Goal: Task Accomplishment & Management: Manage account settings

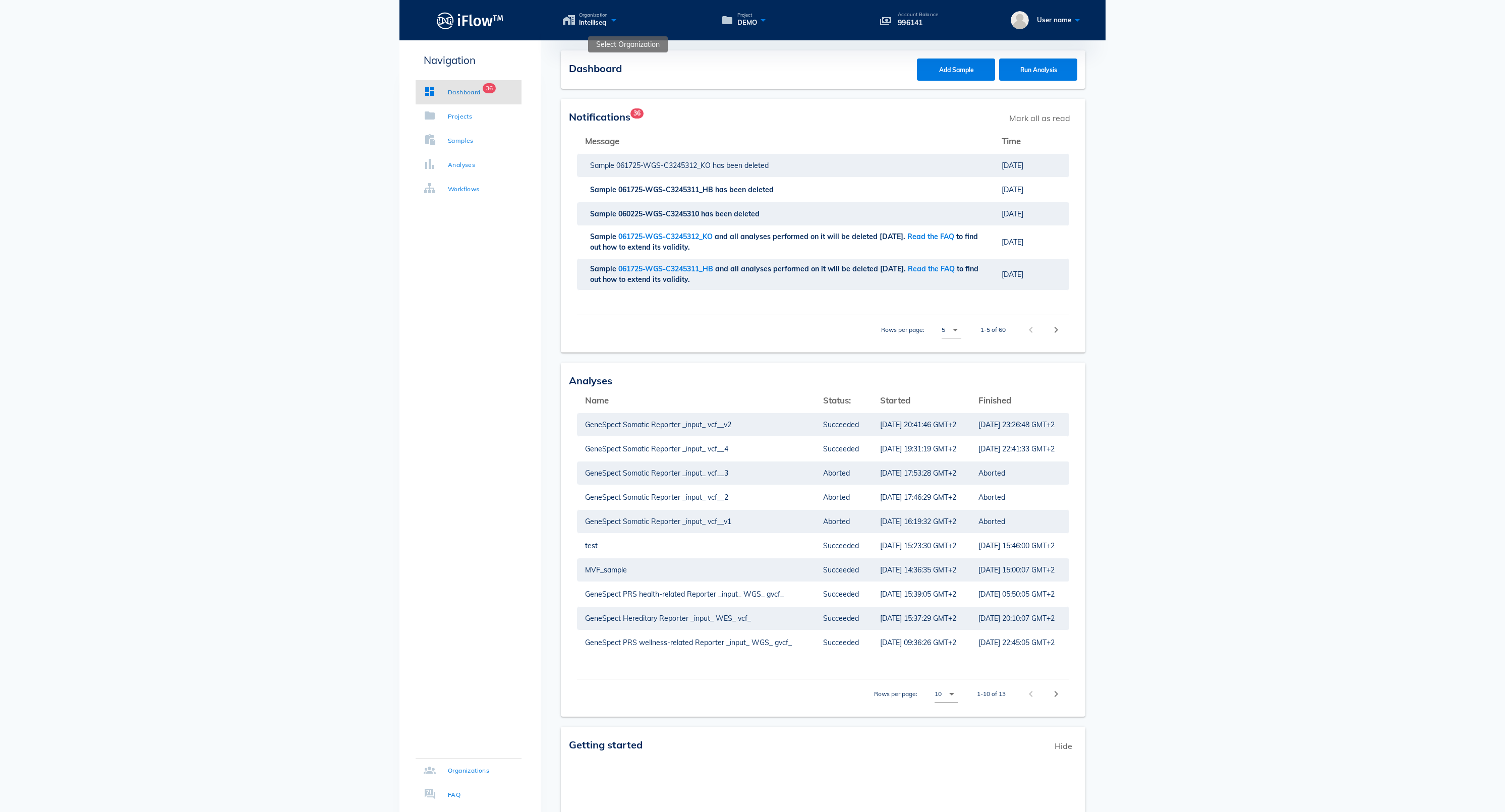
click at [620, 23] on icon at bounding box center [613, 20] width 12 height 15
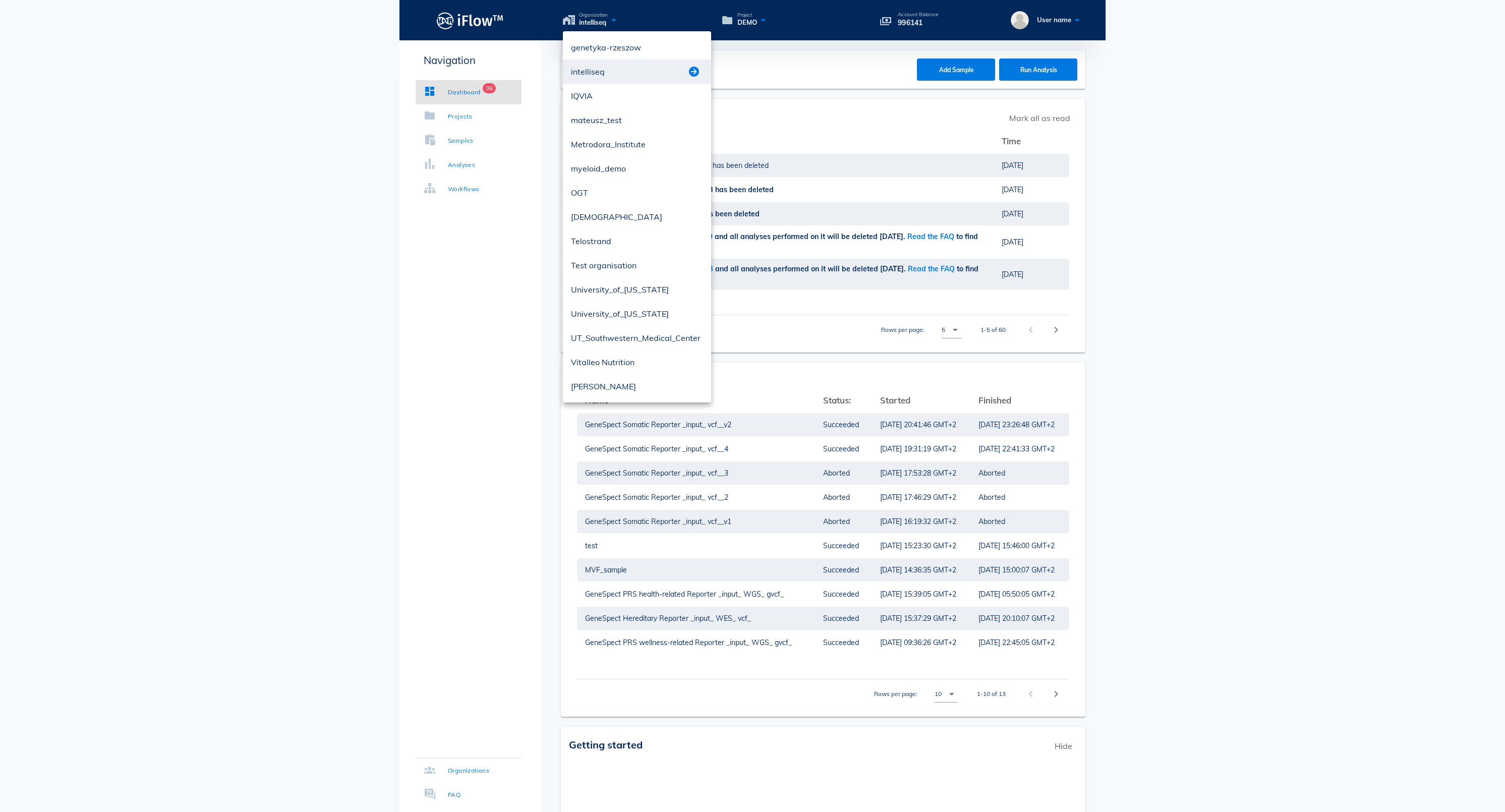
click at [693, 71] on button "button" at bounding box center [694, 71] width 12 height 12
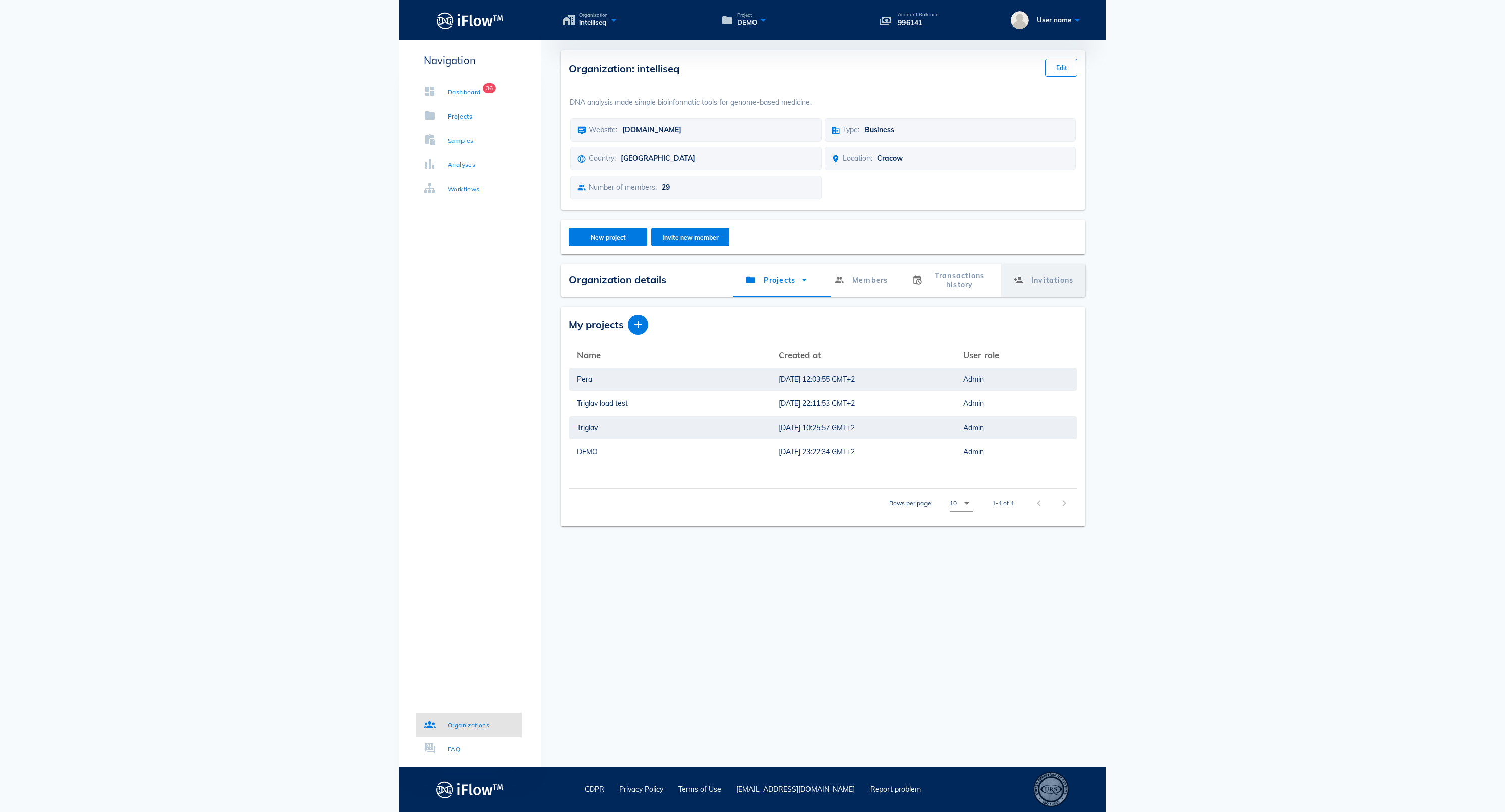
click at [1028, 290] on link "Invitations" at bounding box center [1043, 280] width 85 height 32
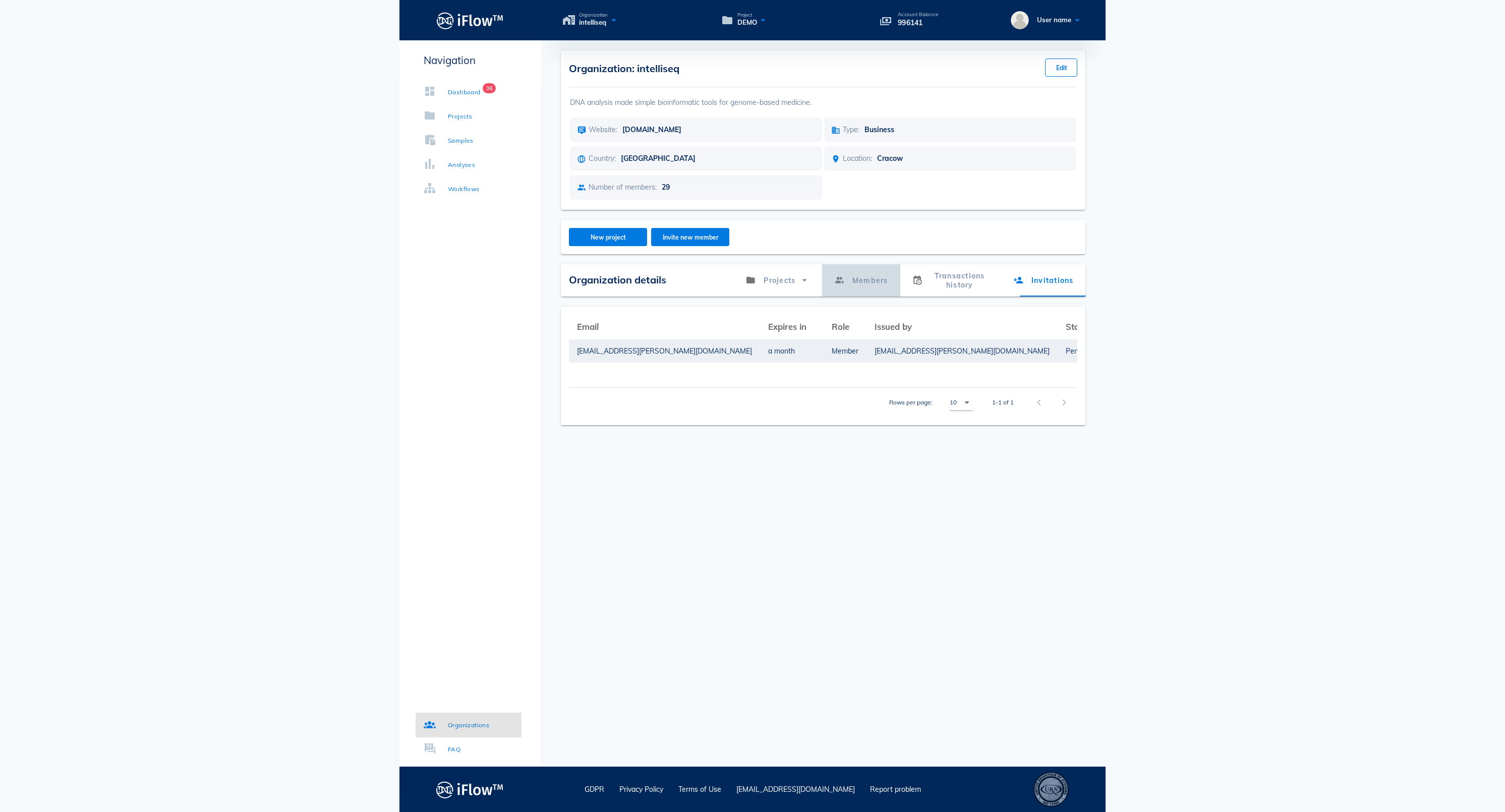
click at [839, 297] on link "Members" at bounding box center [861, 280] width 78 height 32
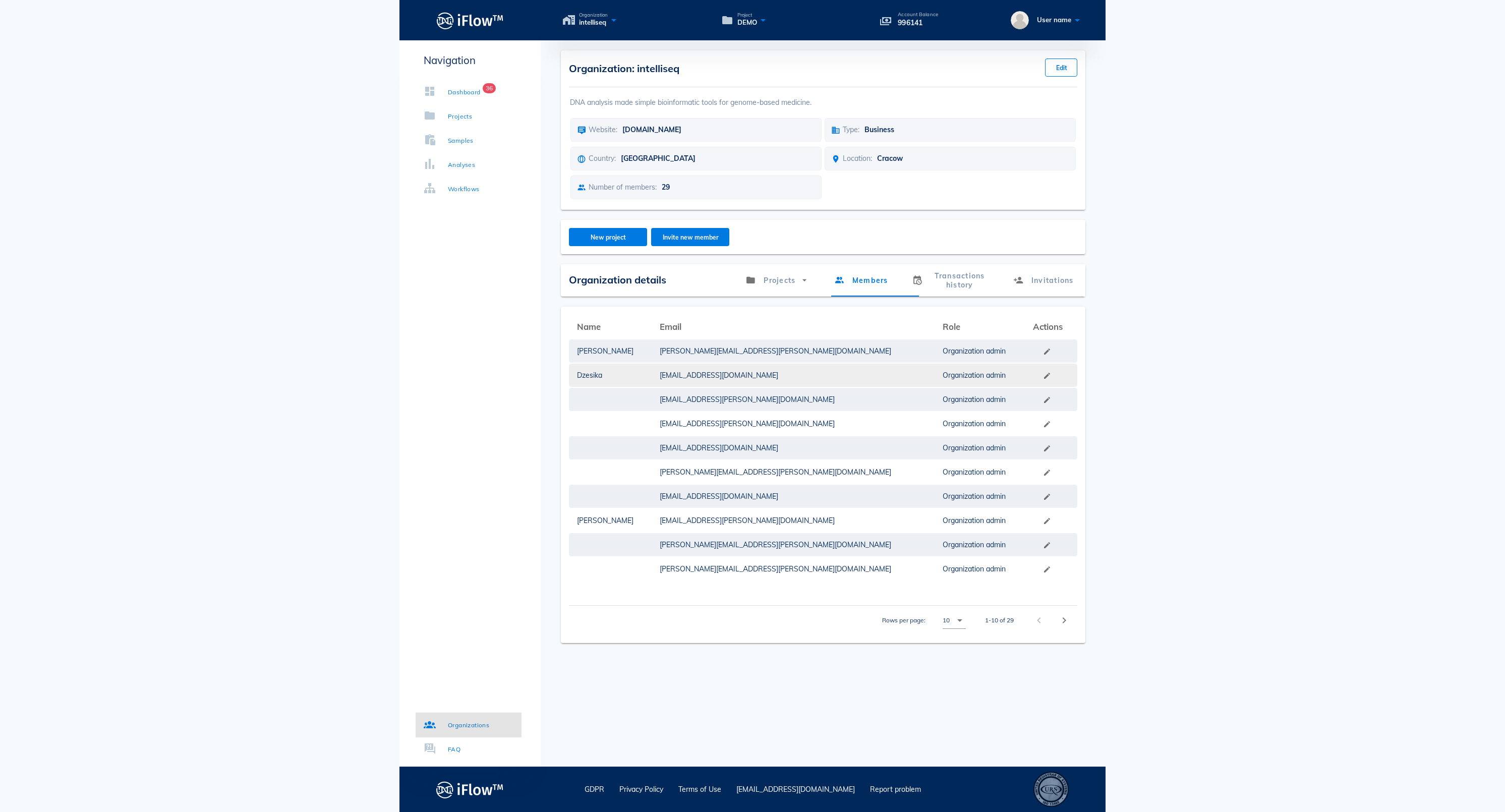
click at [1043, 380] on button "button" at bounding box center [1047, 376] width 8 height 8
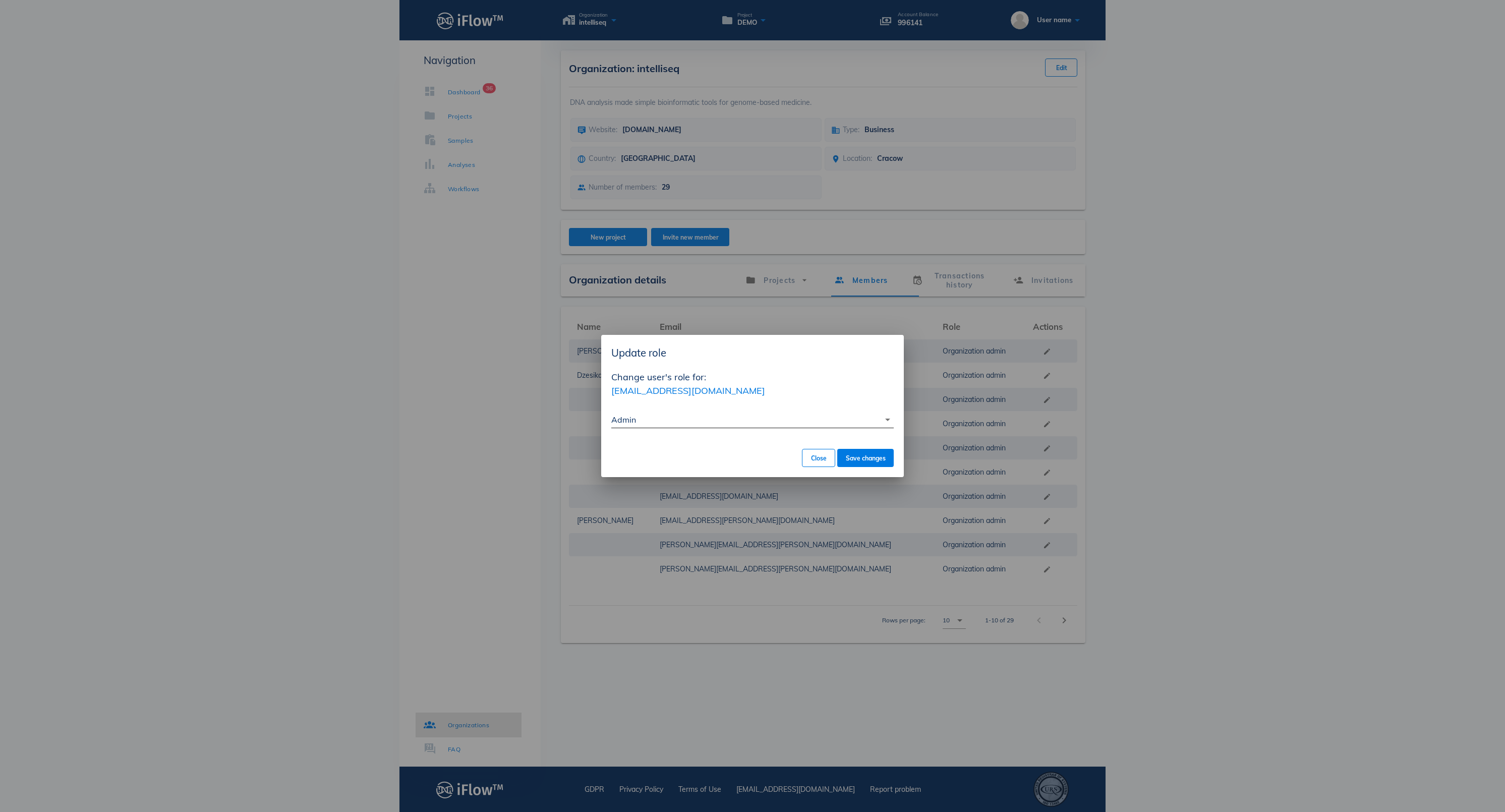
click at [880, 421] on div "arrow_drop_down" at bounding box center [887, 419] width 14 height 12
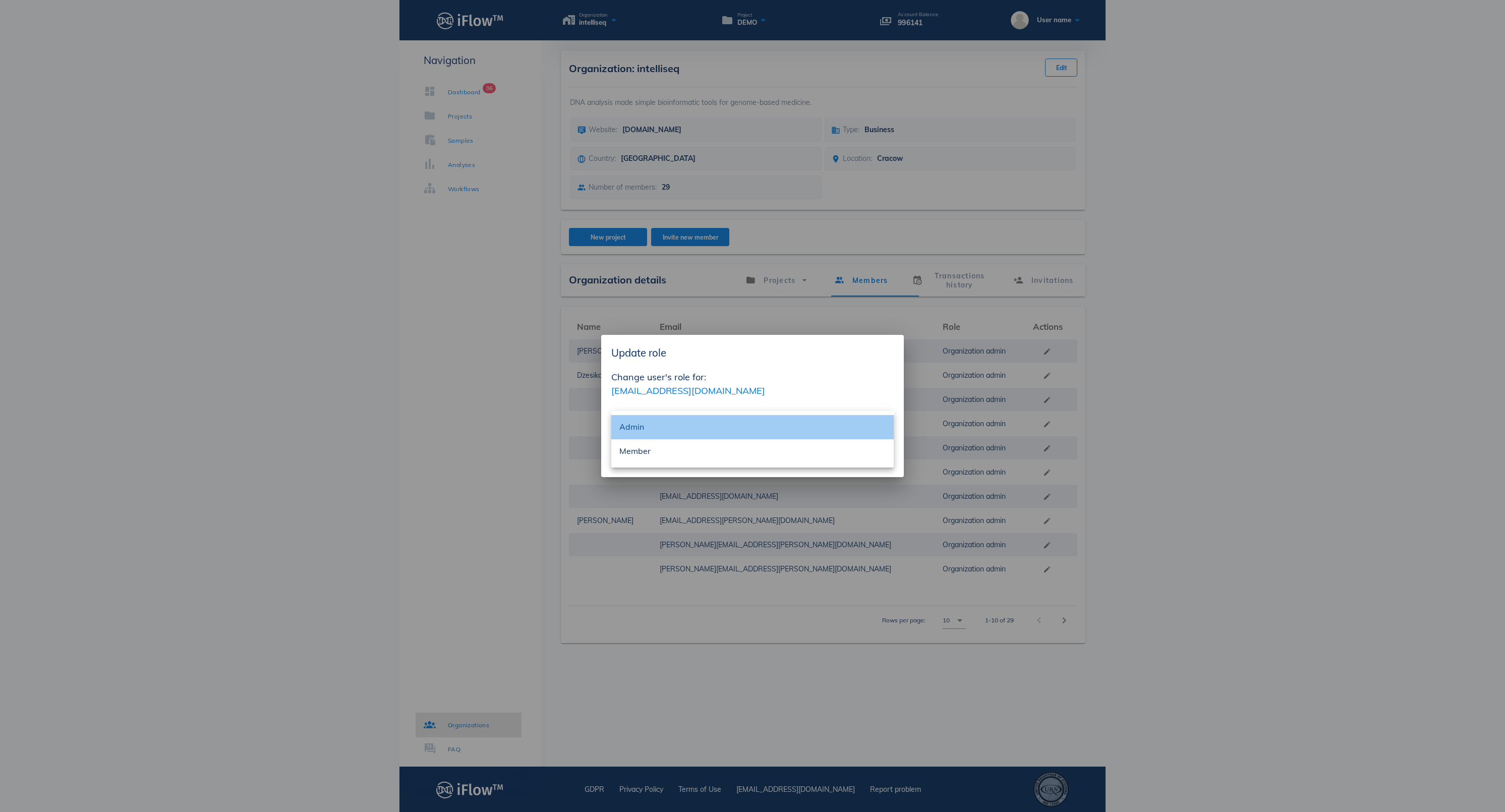
click at [880, 421] on div "Admin" at bounding box center [752, 426] width 266 height 22
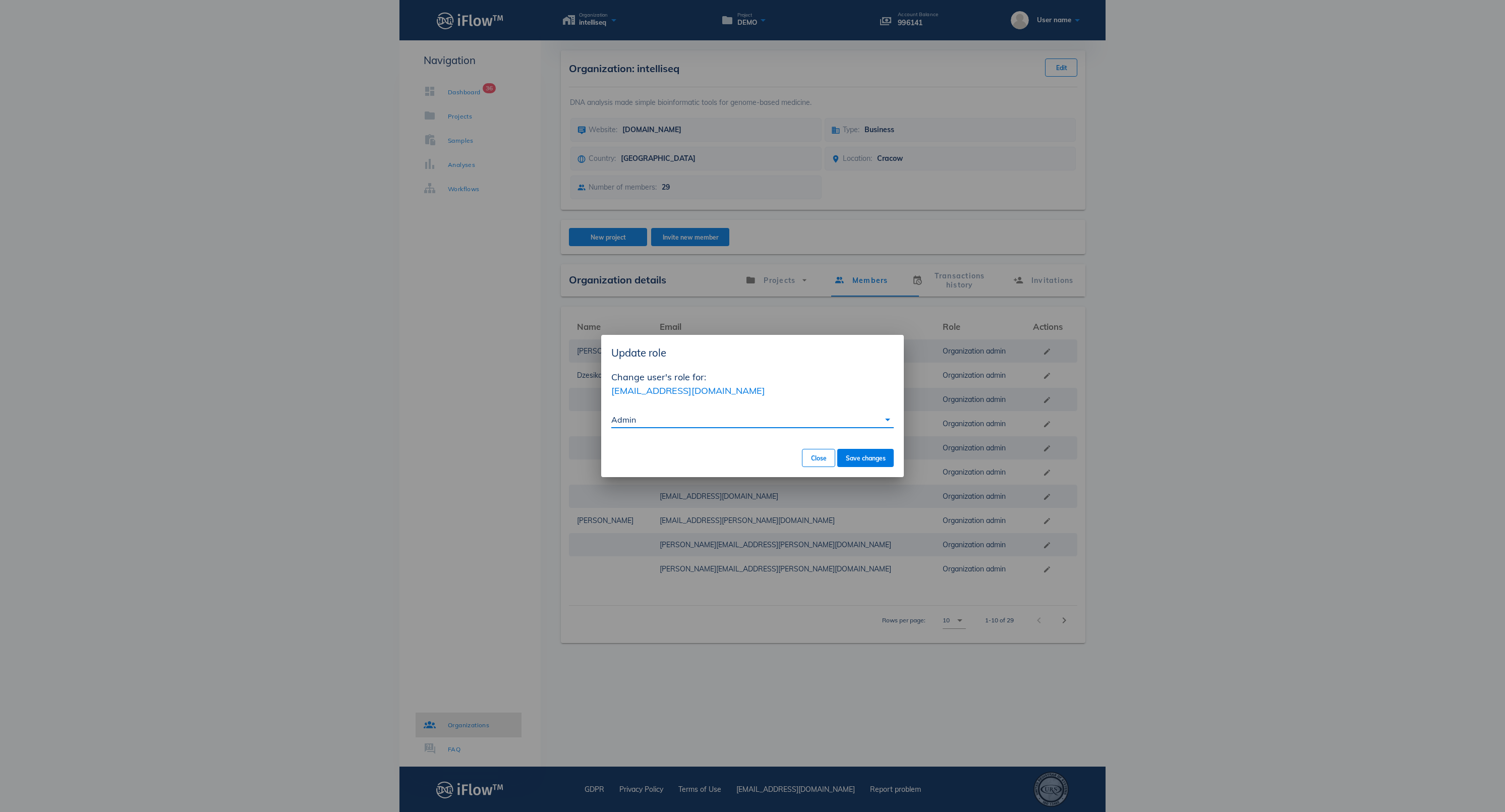
click at [1160, 386] on div at bounding box center [752, 406] width 1505 height 812
click at [810, 456] on span "Close" at bounding box center [819, 458] width 16 height 8
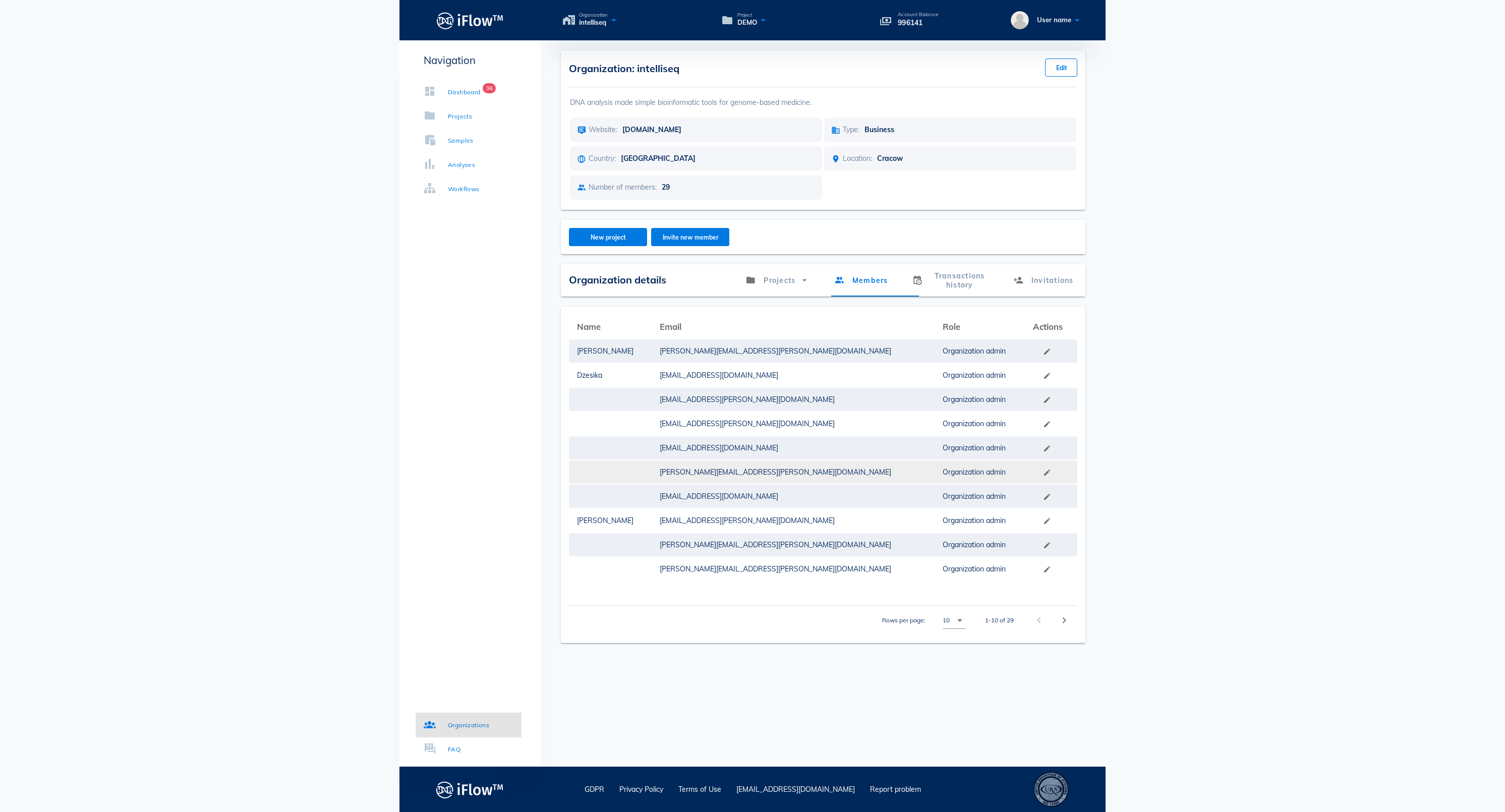
click at [1042, 484] on td at bounding box center [1051, 471] width 53 height 24
click at [935, 480] on td "Organization admin" at bounding box center [980, 471] width 91 height 24
click at [1043, 477] on button "button" at bounding box center [1047, 473] width 8 height 8
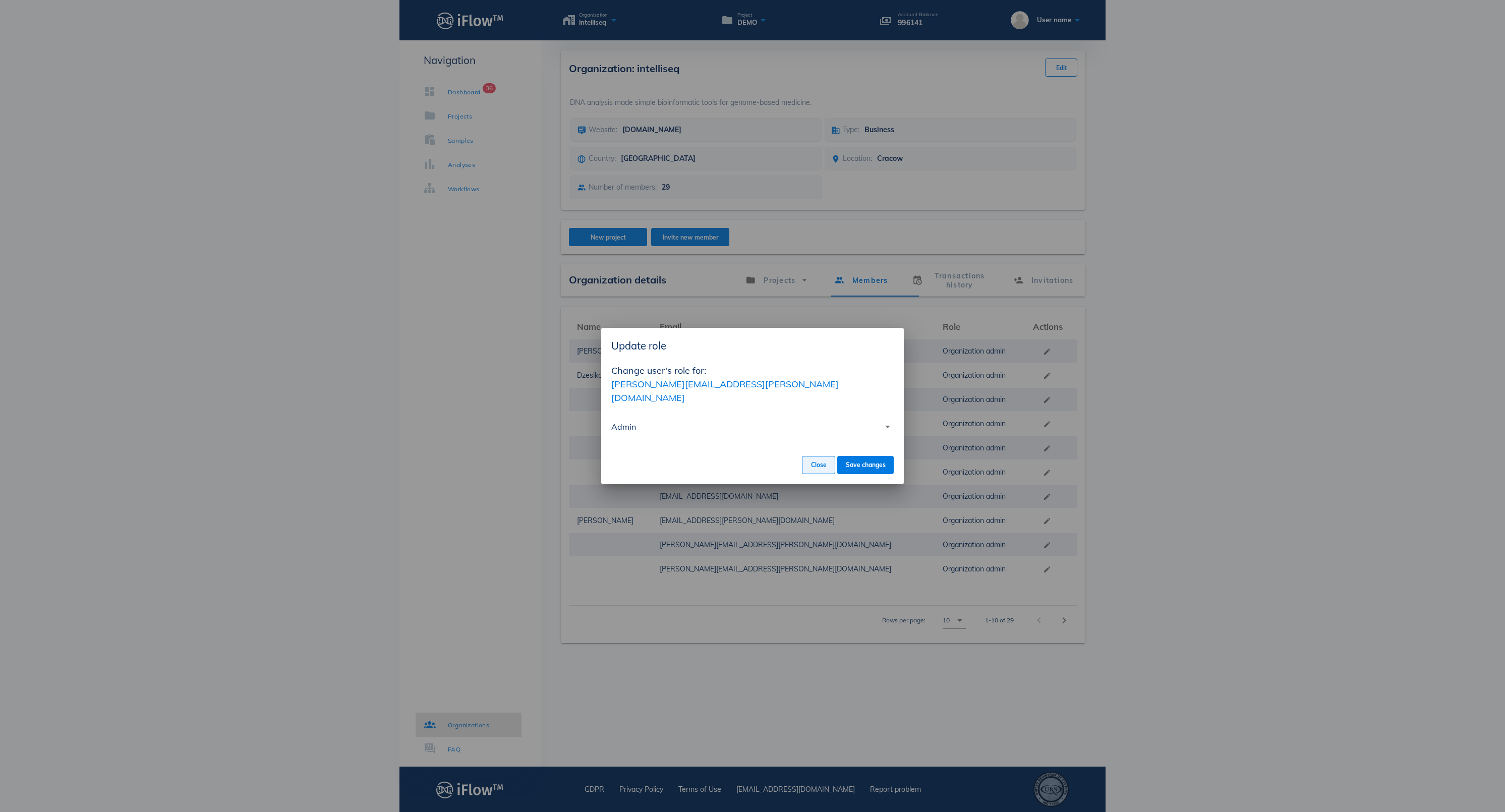
click at [810, 461] on span "Close" at bounding box center [819, 464] width 16 height 8
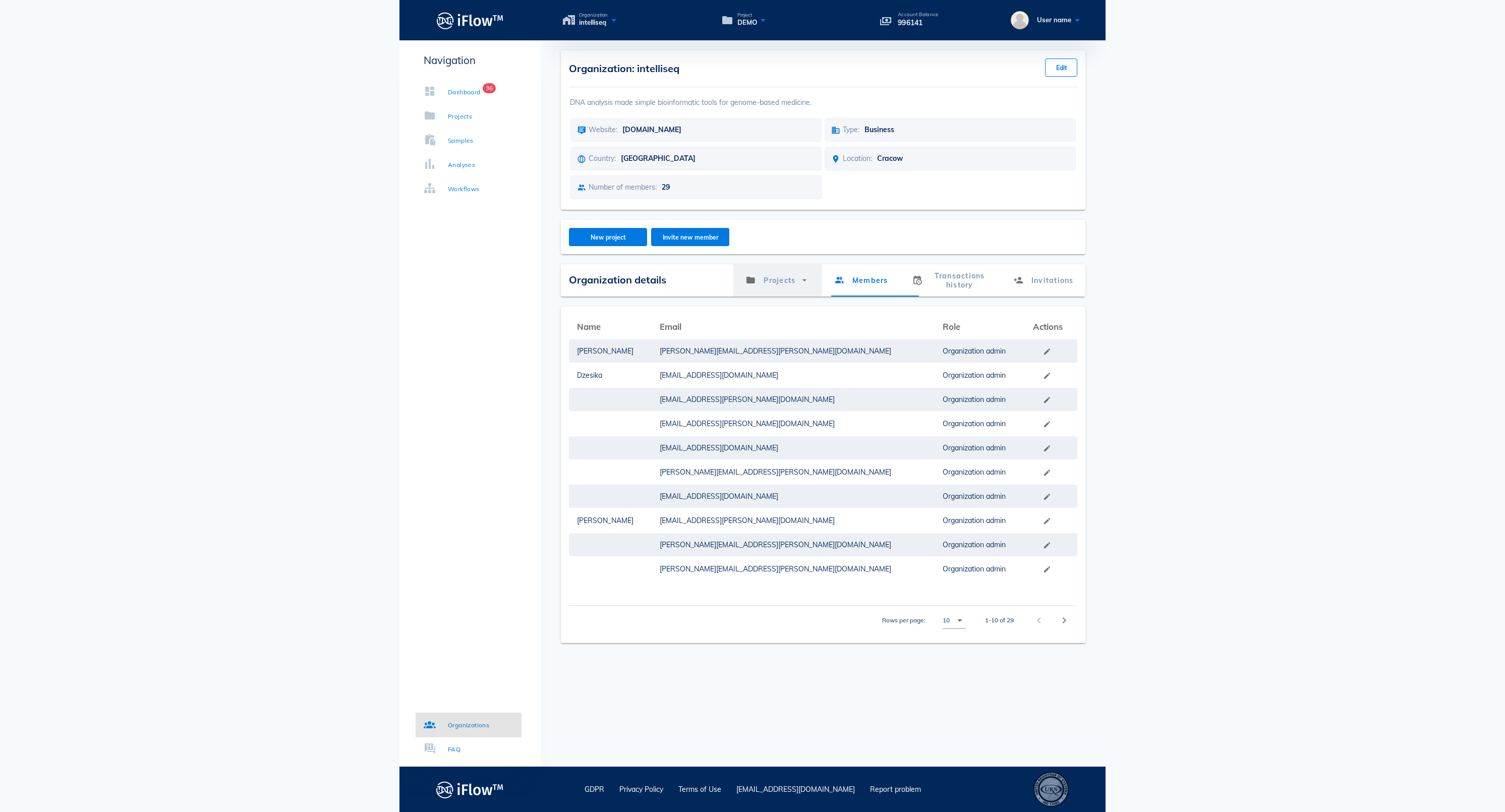
click at [743, 292] on link "Projects" at bounding box center [778, 280] width 89 height 32
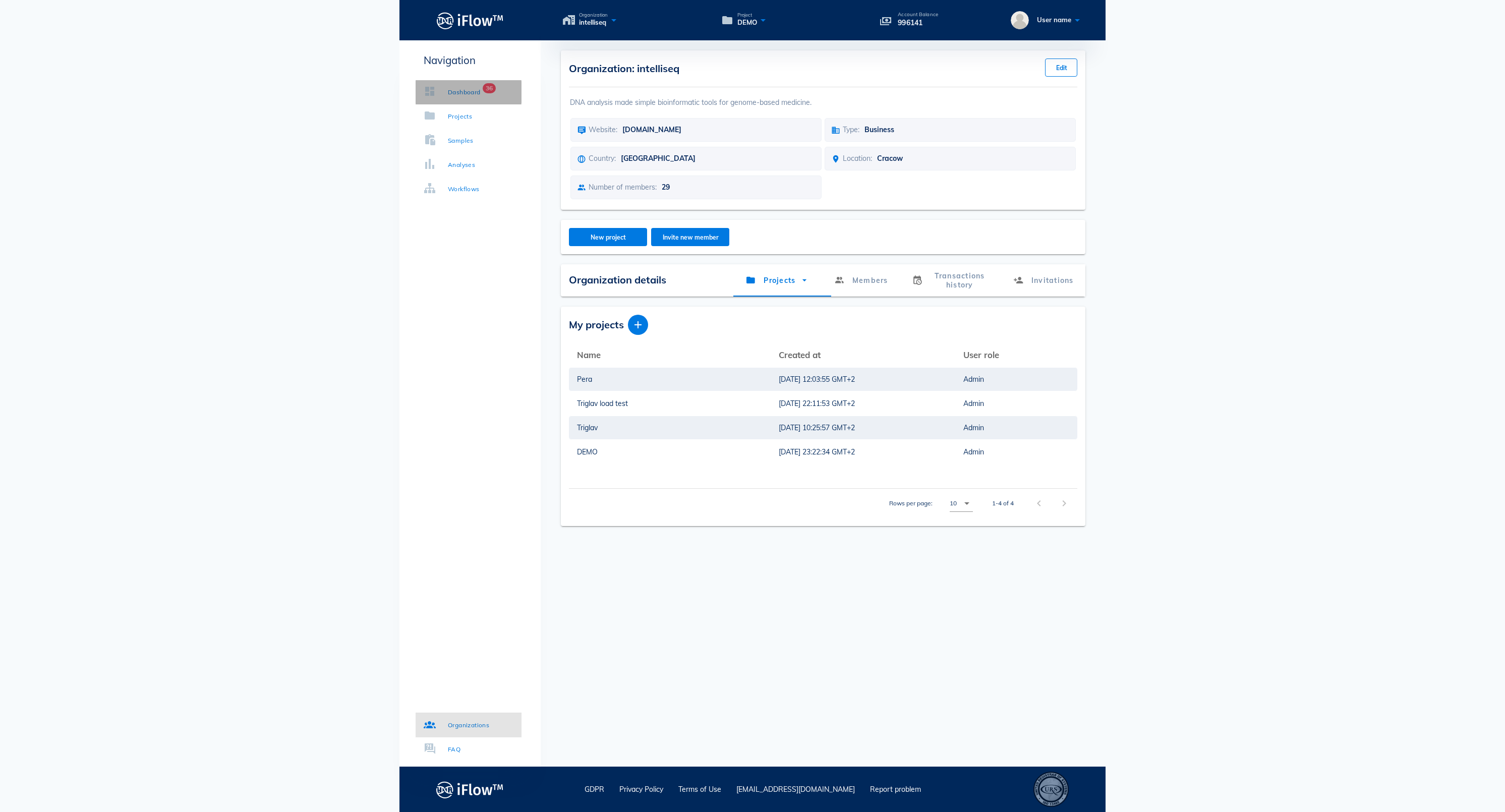
click at [473, 97] on div "Dashboard" at bounding box center [464, 92] width 33 height 10
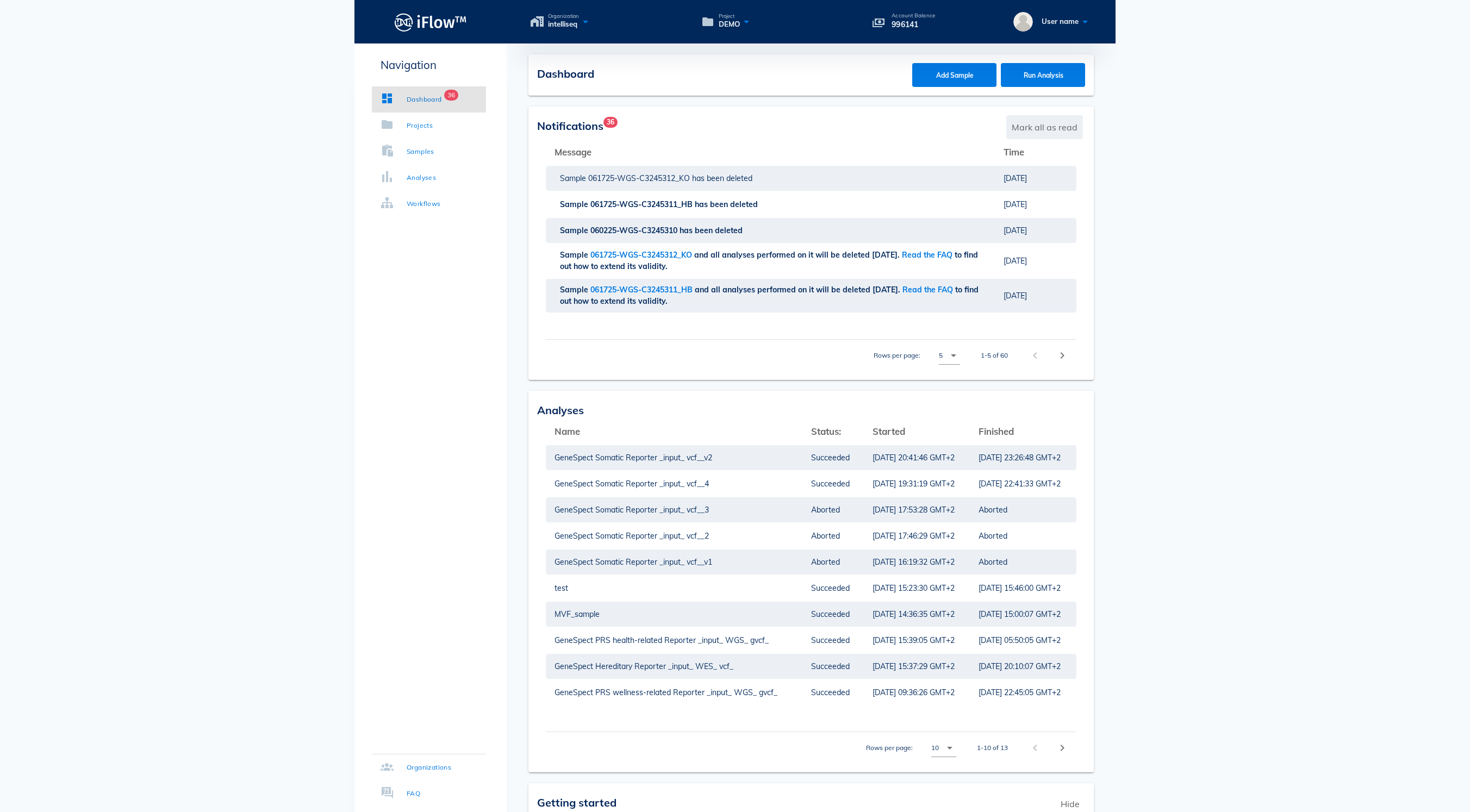
click at [1051, 120] on span "Mark all as read" at bounding box center [1045, 127] width 77 height 24
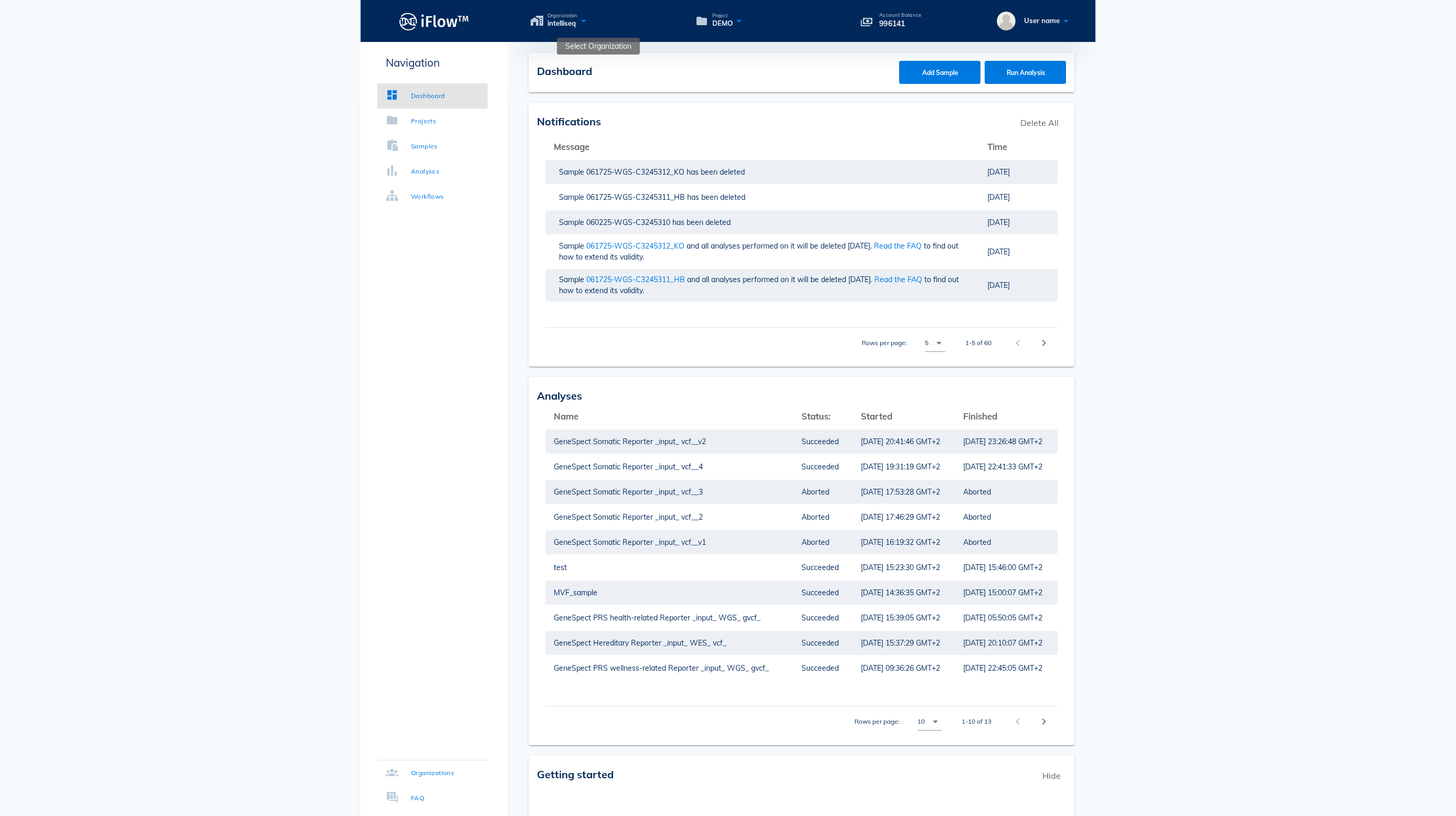
click at [578, 17] on span "Organization" at bounding box center [562, 16] width 30 height 5
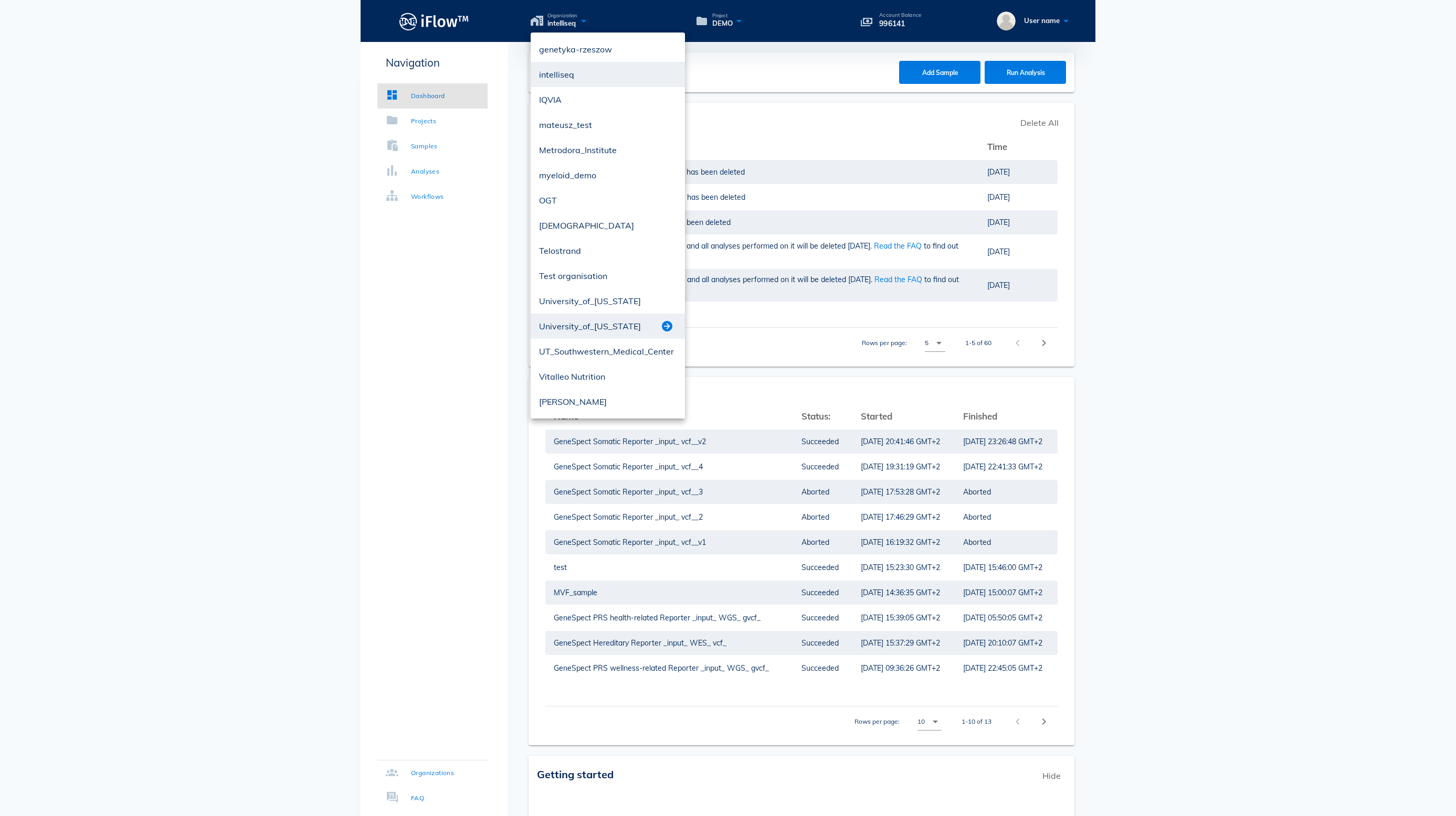
click at [666, 322] on button "button" at bounding box center [667, 326] width 13 height 13
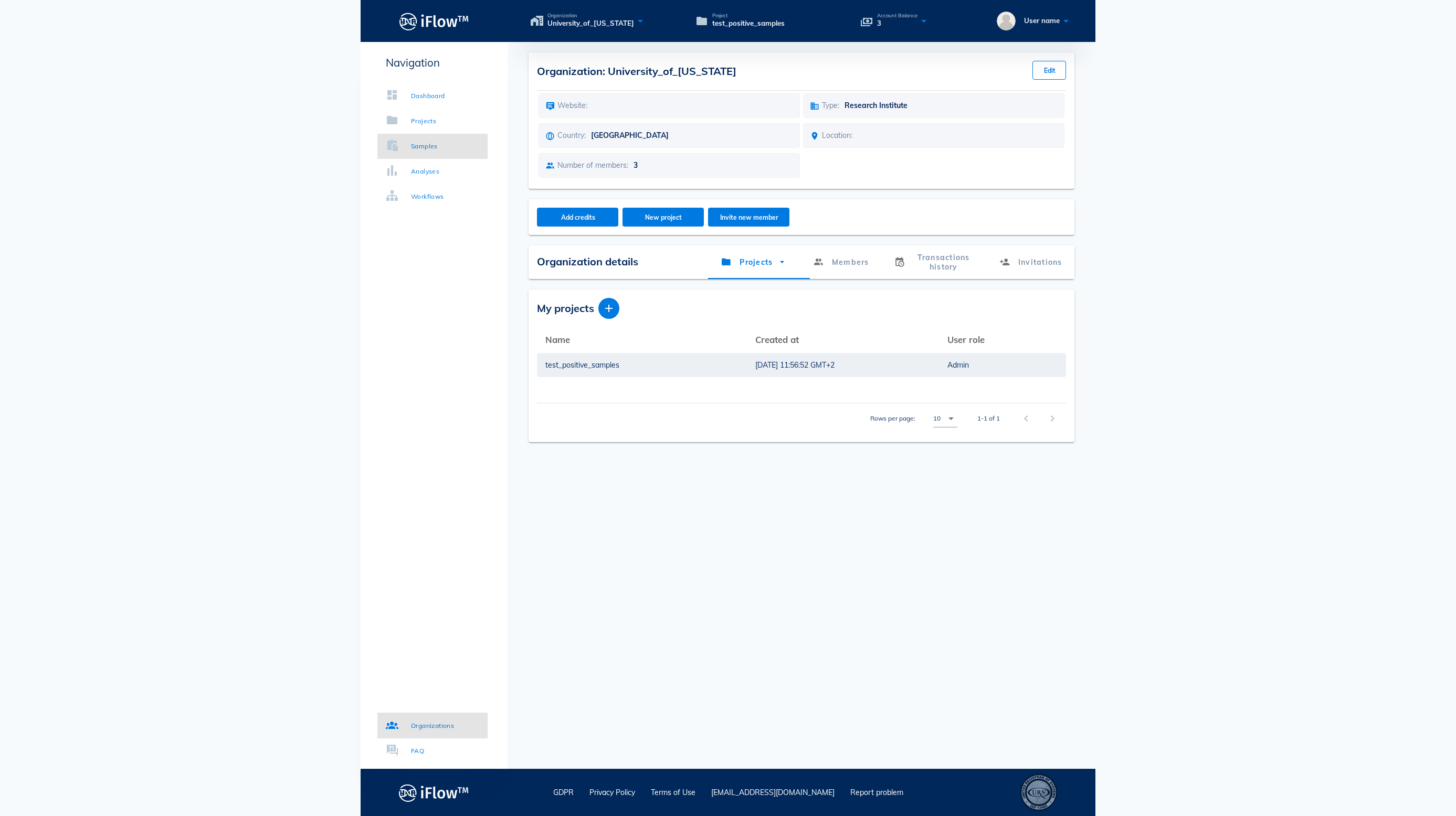
click at [452, 148] on link "Samples" at bounding box center [432, 146] width 110 height 25
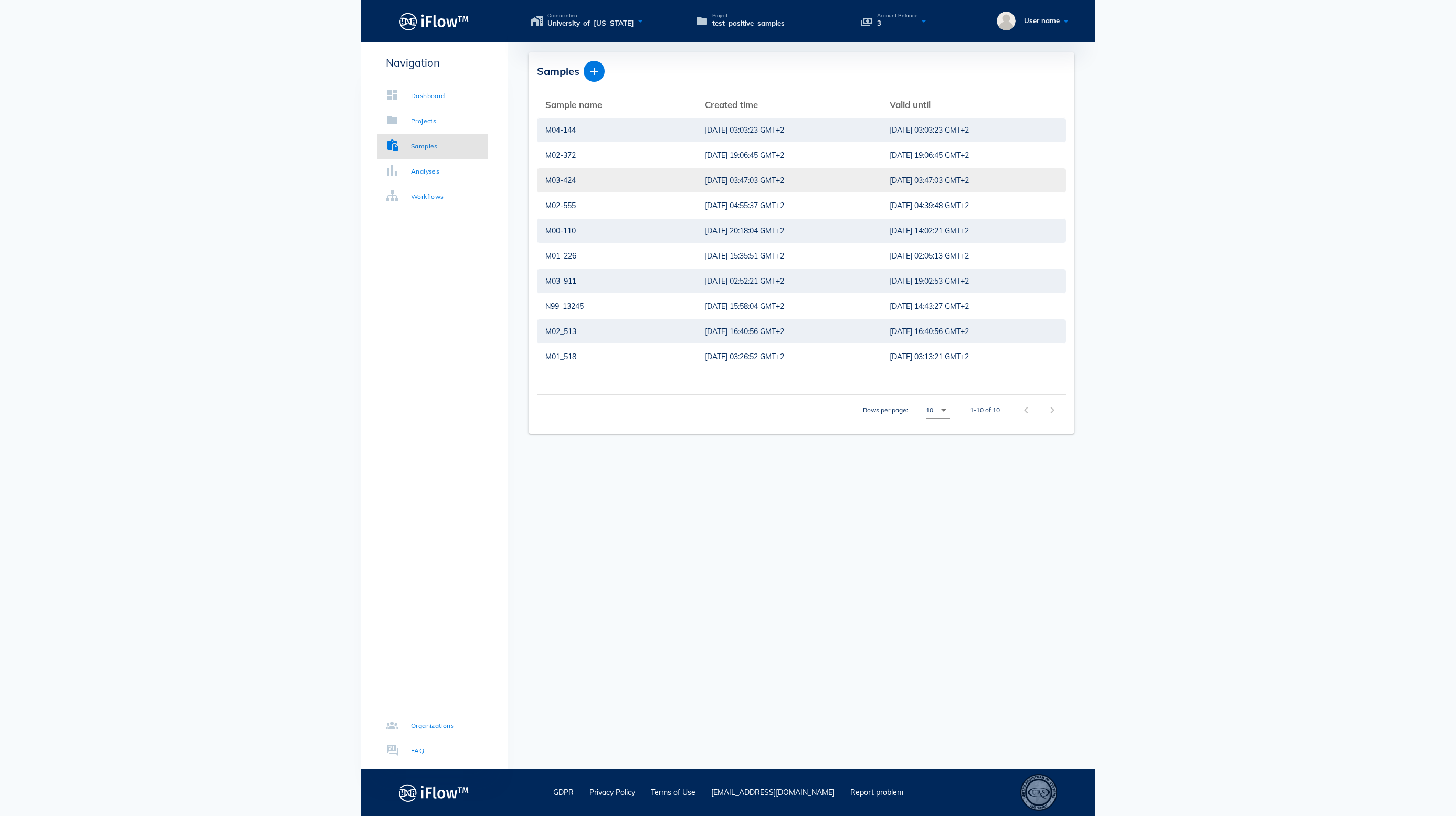
click at [620, 174] on div "M03-424" at bounding box center [616, 180] width 143 height 24
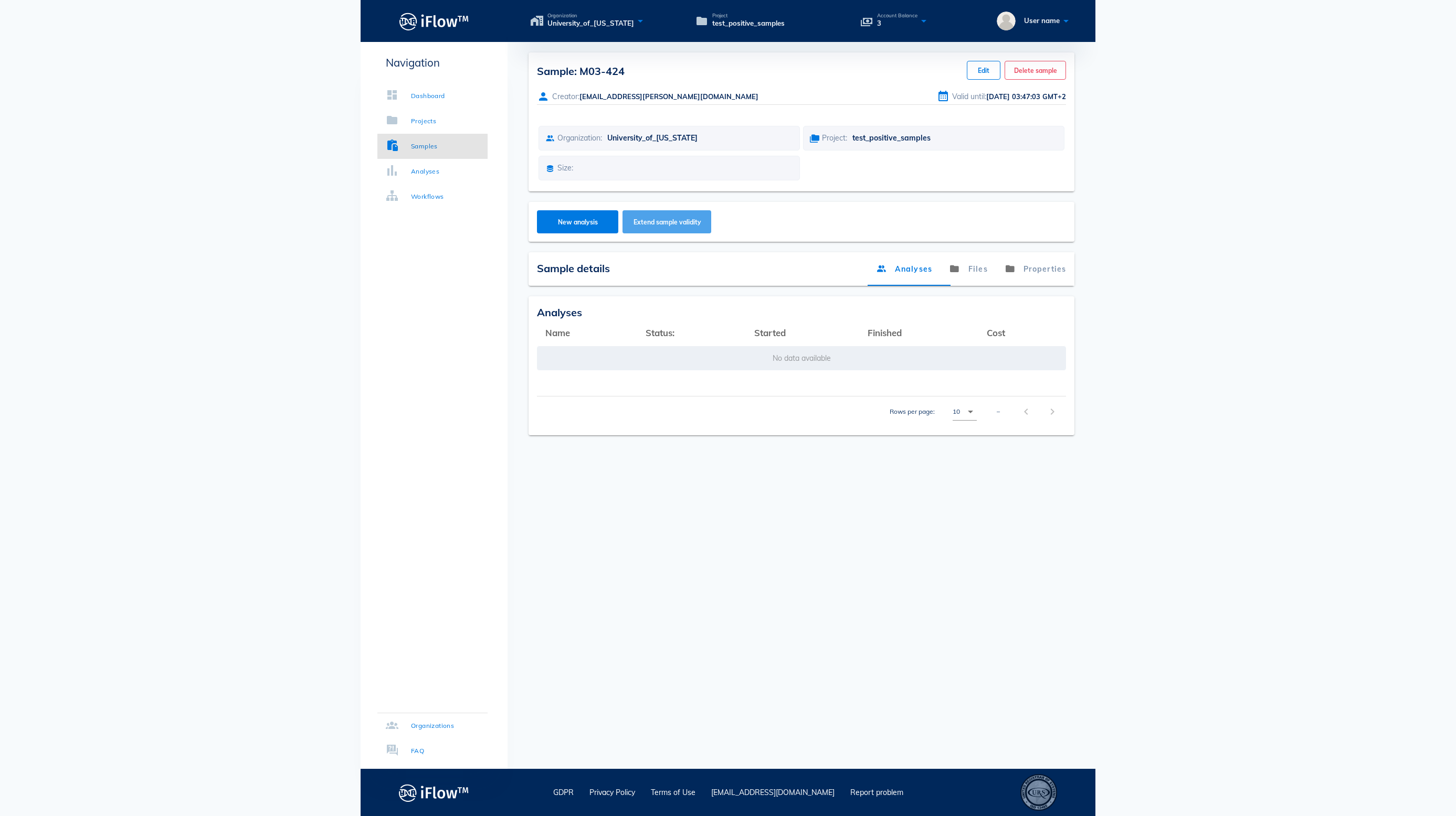
click at [658, 233] on button "Extend sample validity" at bounding box center [667, 222] width 89 height 23
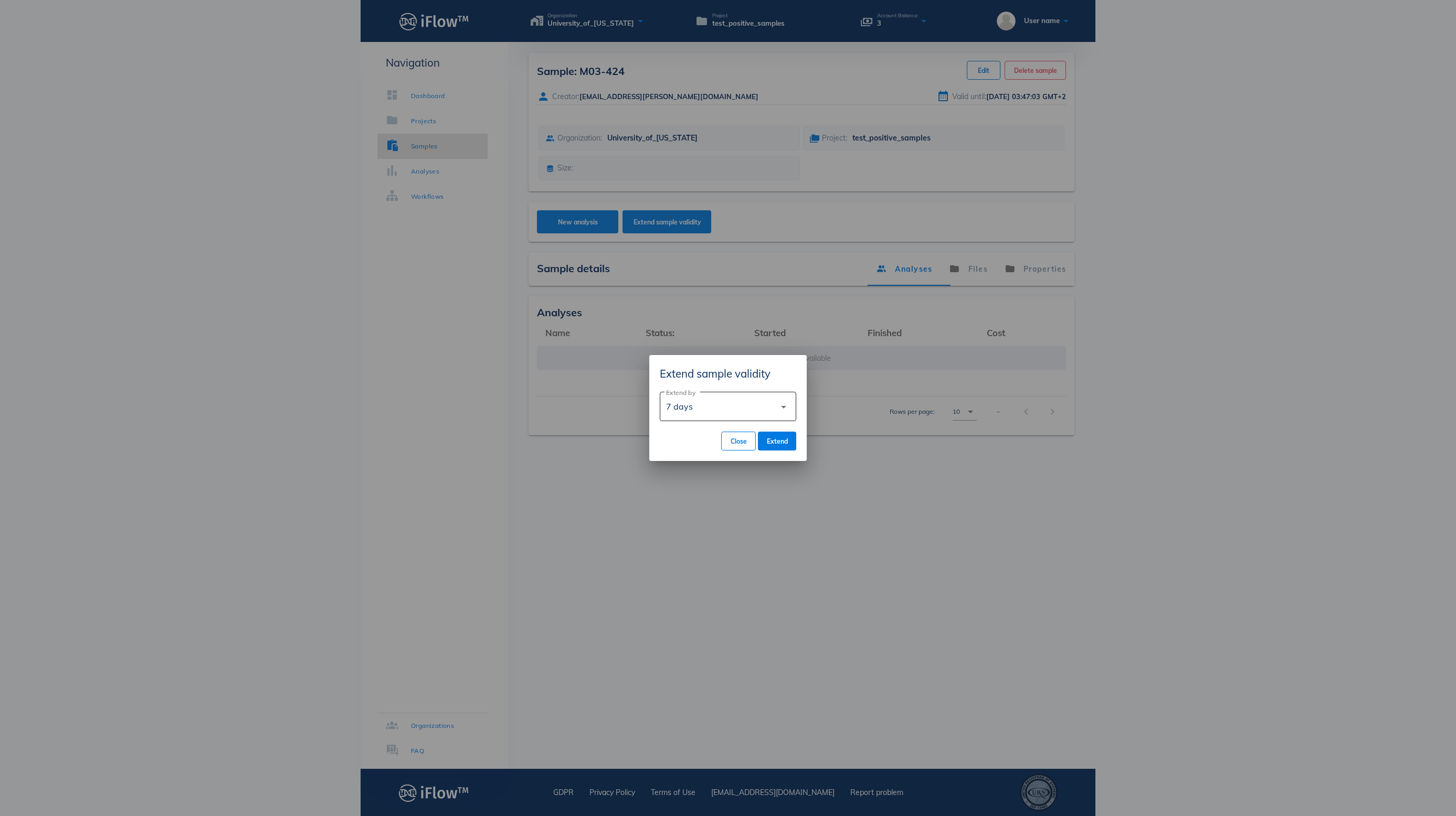
click at [740, 393] on div "Extend by 7 days arrow_drop_down" at bounding box center [728, 406] width 124 height 29
click at [719, 456] on div "60 days" at bounding box center [728, 459] width 120 height 10
click at [745, 403] on div "60 days" at bounding box center [720, 406] width 109 height 25
click at [709, 487] on div "90 days" at bounding box center [728, 484] width 120 height 10
click at [779, 442] on span "Extend" at bounding box center [776, 441] width 21 height 8
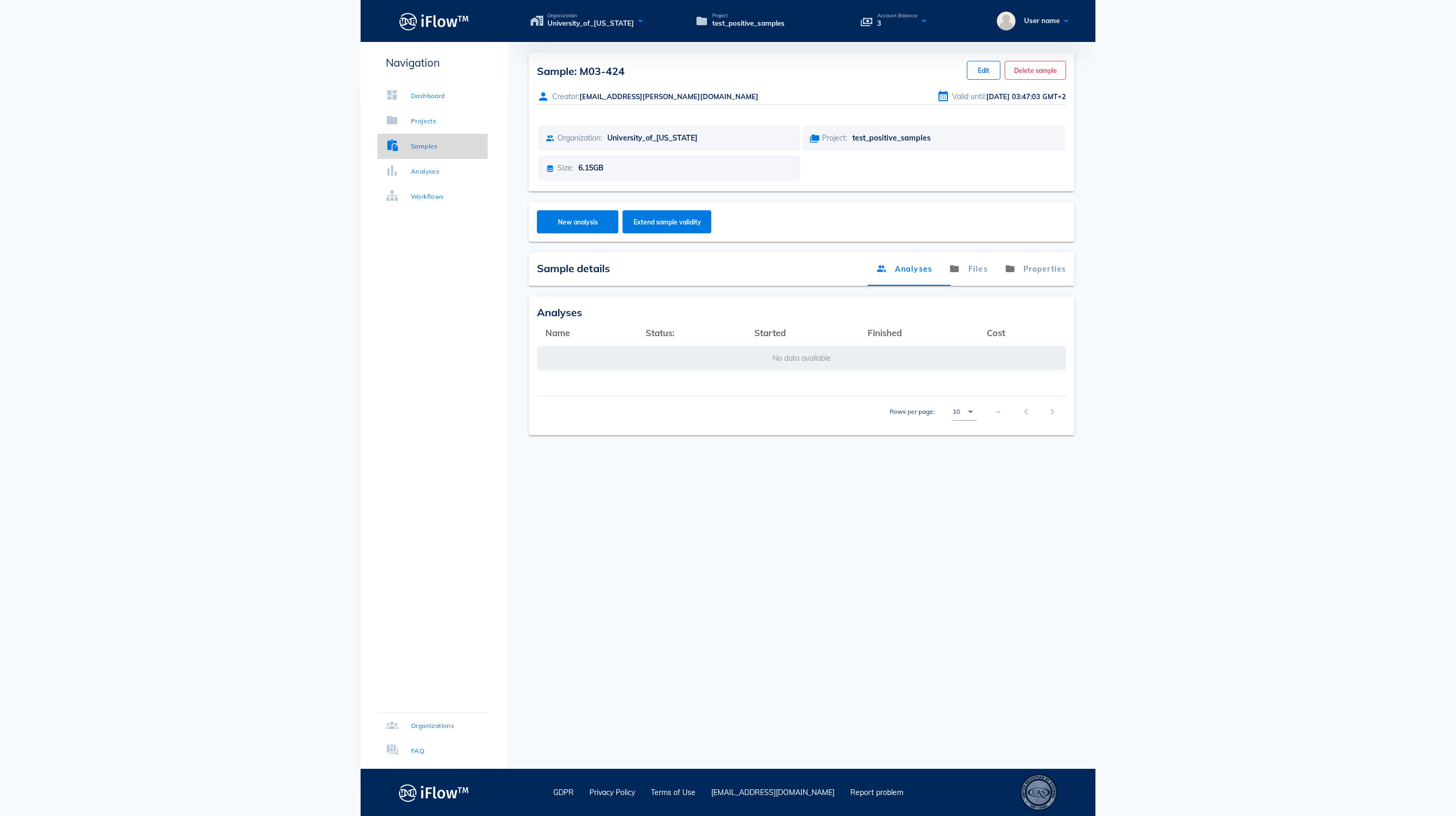
click at [436, 147] on div "Samples" at bounding box center [424, 146] width 27 height 10
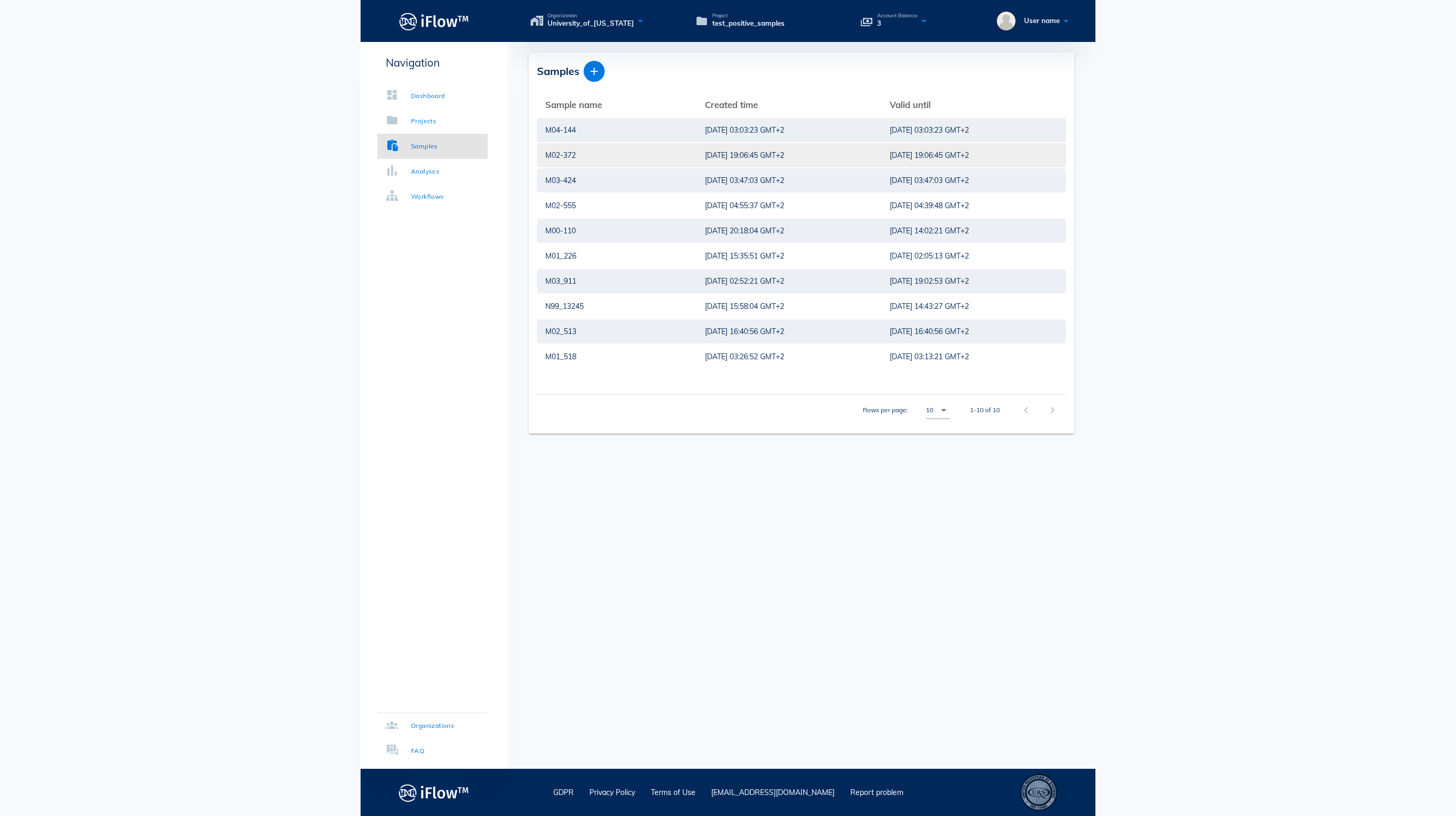
click at [697, 143] on td "[DATE] 19:06:45 GMT+2" at bounding box center [789, 155] width 185 height 25
click at [708, 159] on div "[DATE] 19:06:45 GMT+2" at bounding box center [788, 156] width 168 height 24
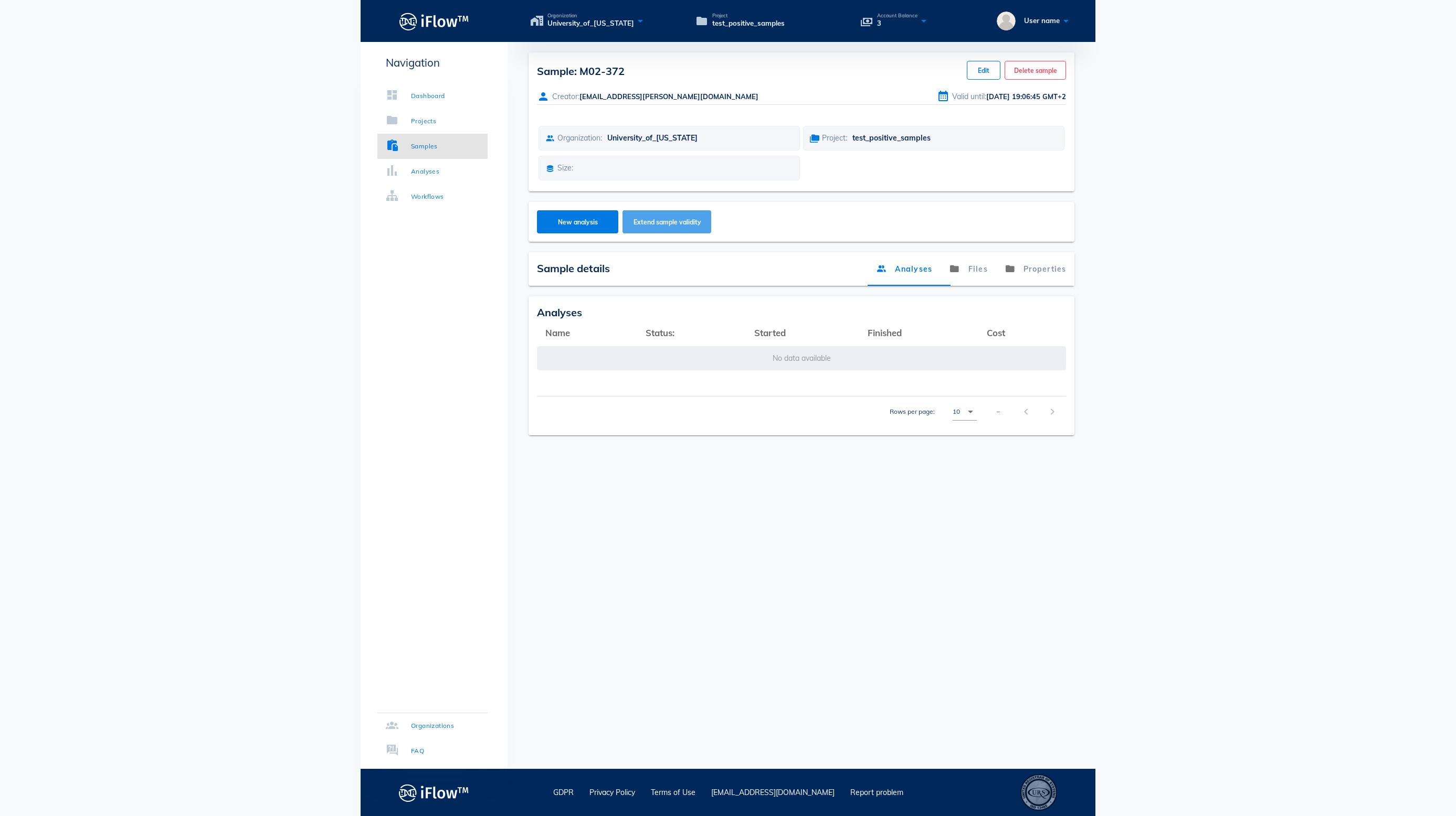
click at [711, 233] on button "Extend sample validity" at bounding box center [667, 222] width 89 height 23
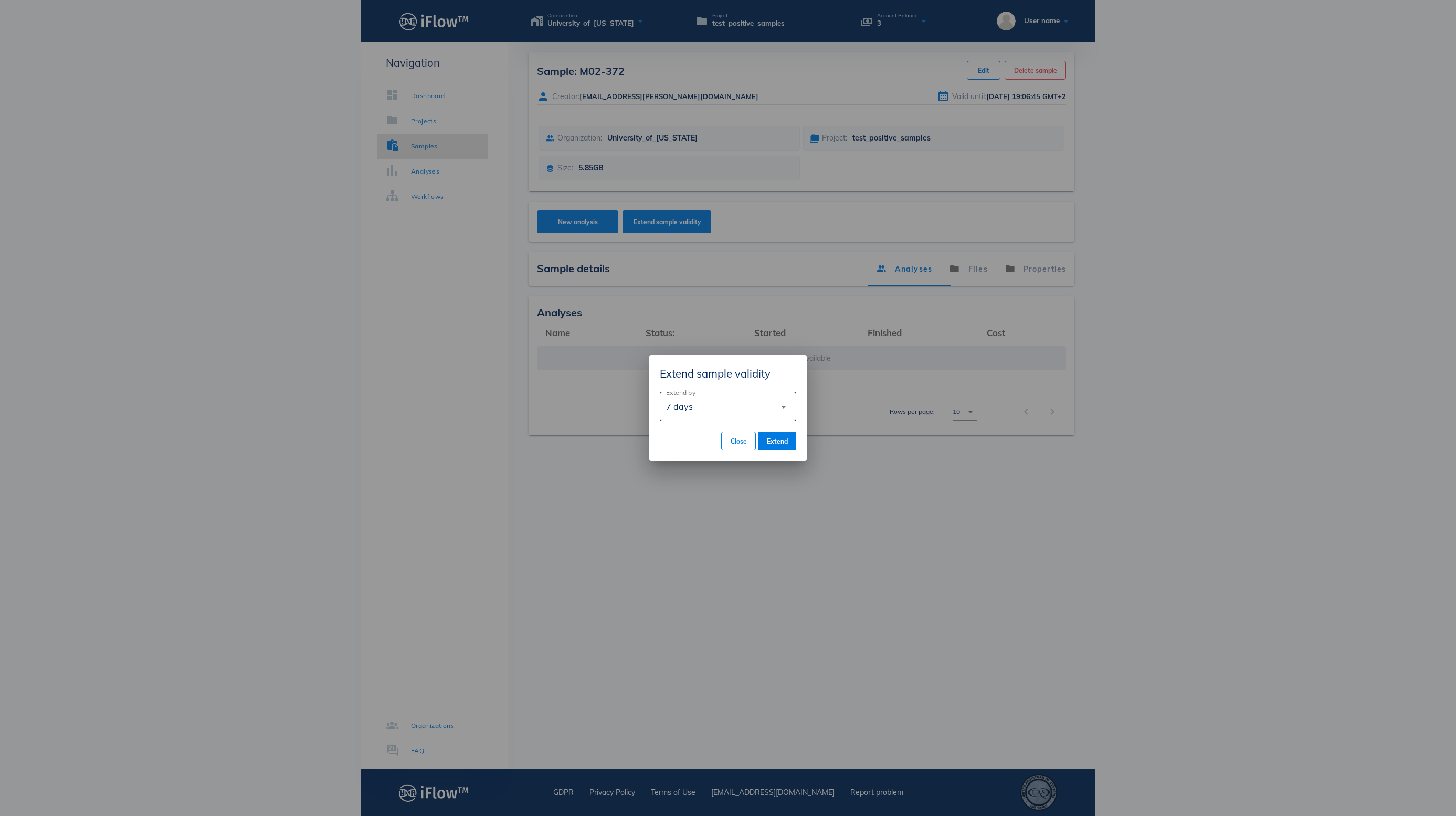
click at [740, 399] on div "7 days" at bounding box center [720, 406] width 109 height 25
click at [735, 481] on div "90 days" at bounding box center [728, 484] width 120 height 10
click at [782, 441] on span "Extend" at bounding box center [776, 441] width 21 height 8
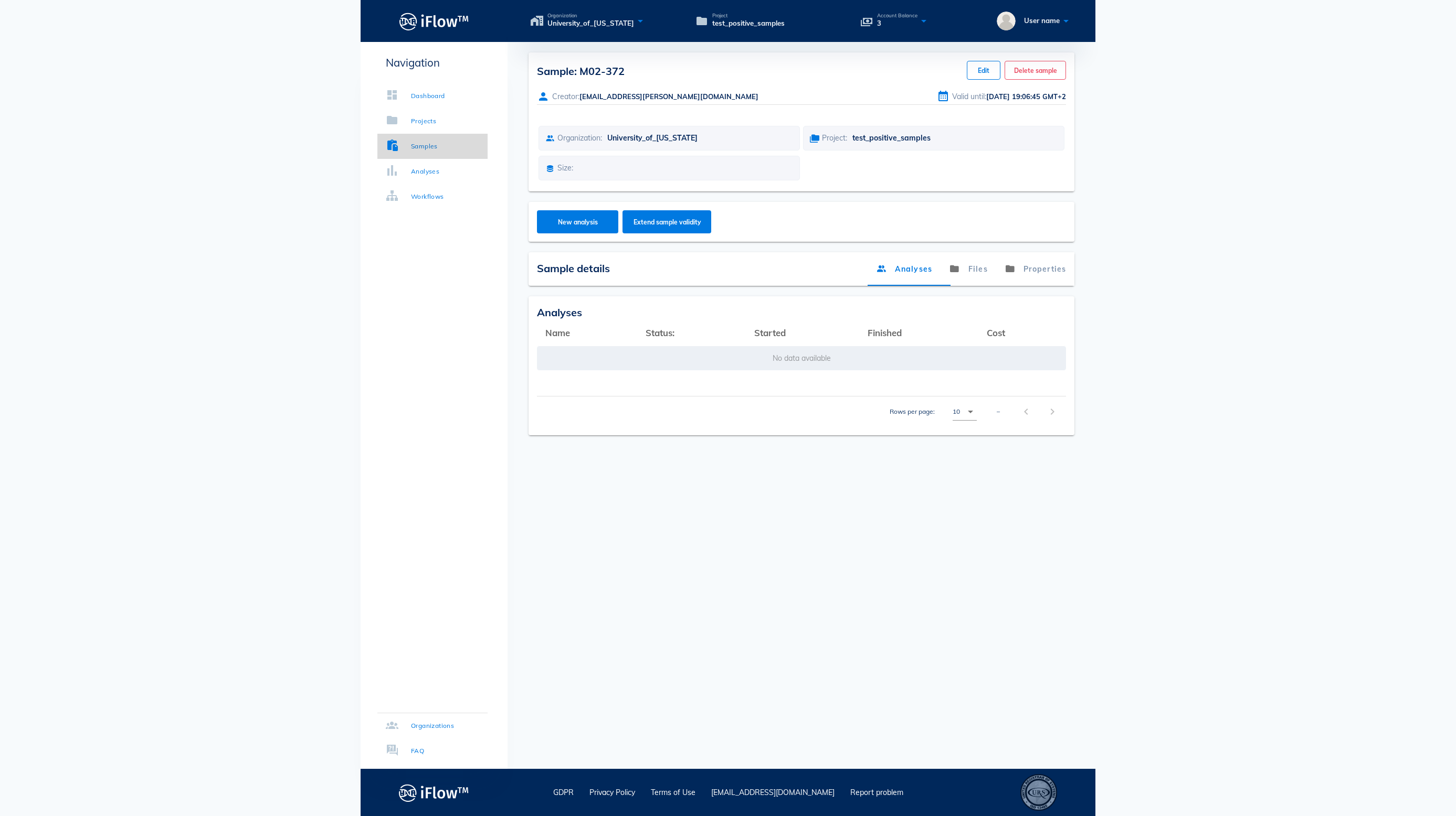
click at [438, 148] on div "Samples" at bounding box center [424, 146] width 27 height 10
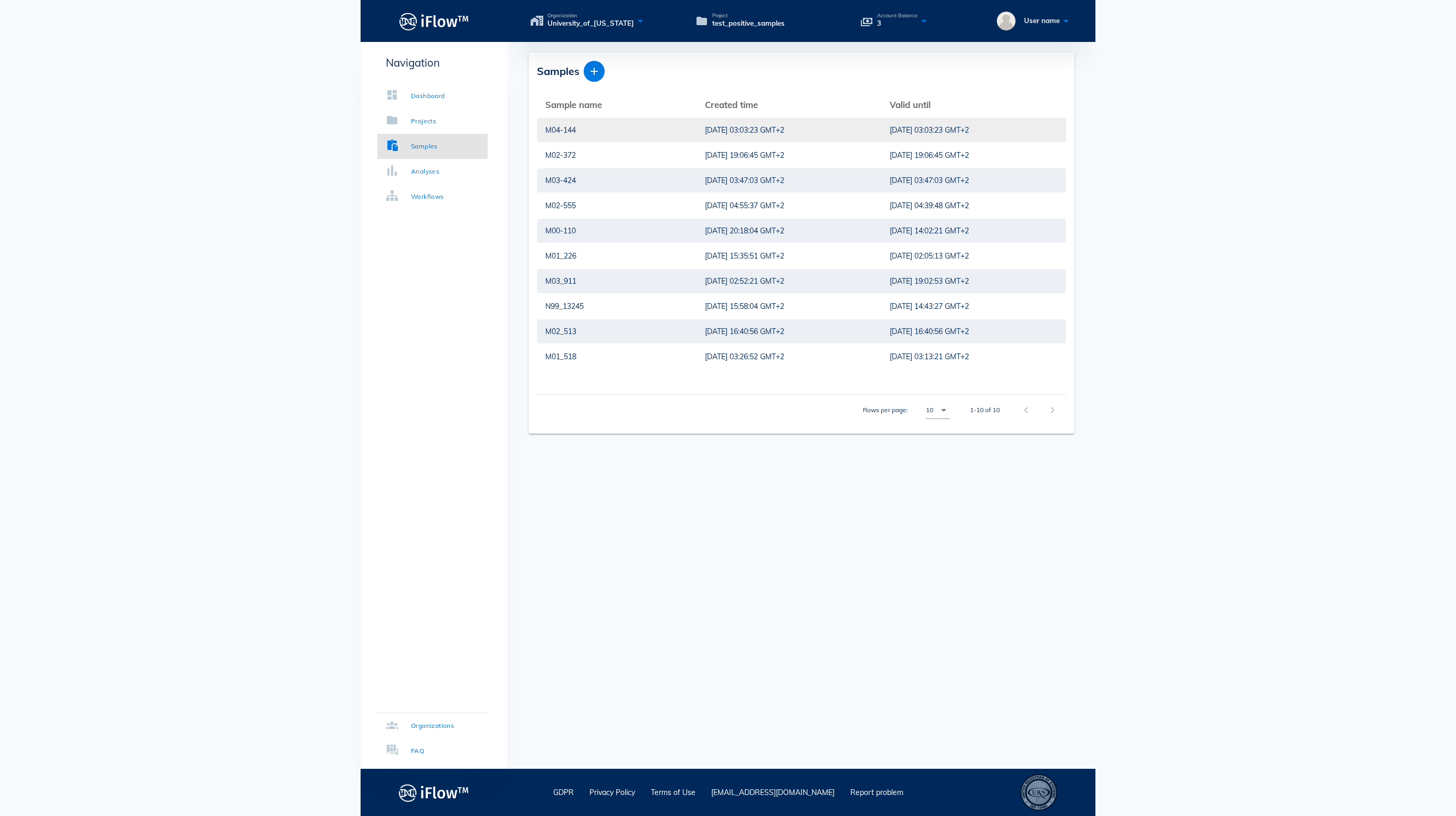
click at [705, 130] on div "[DATE] 03:03:23 GMT+2" at bounding box center [788, 130] width 168 height 24
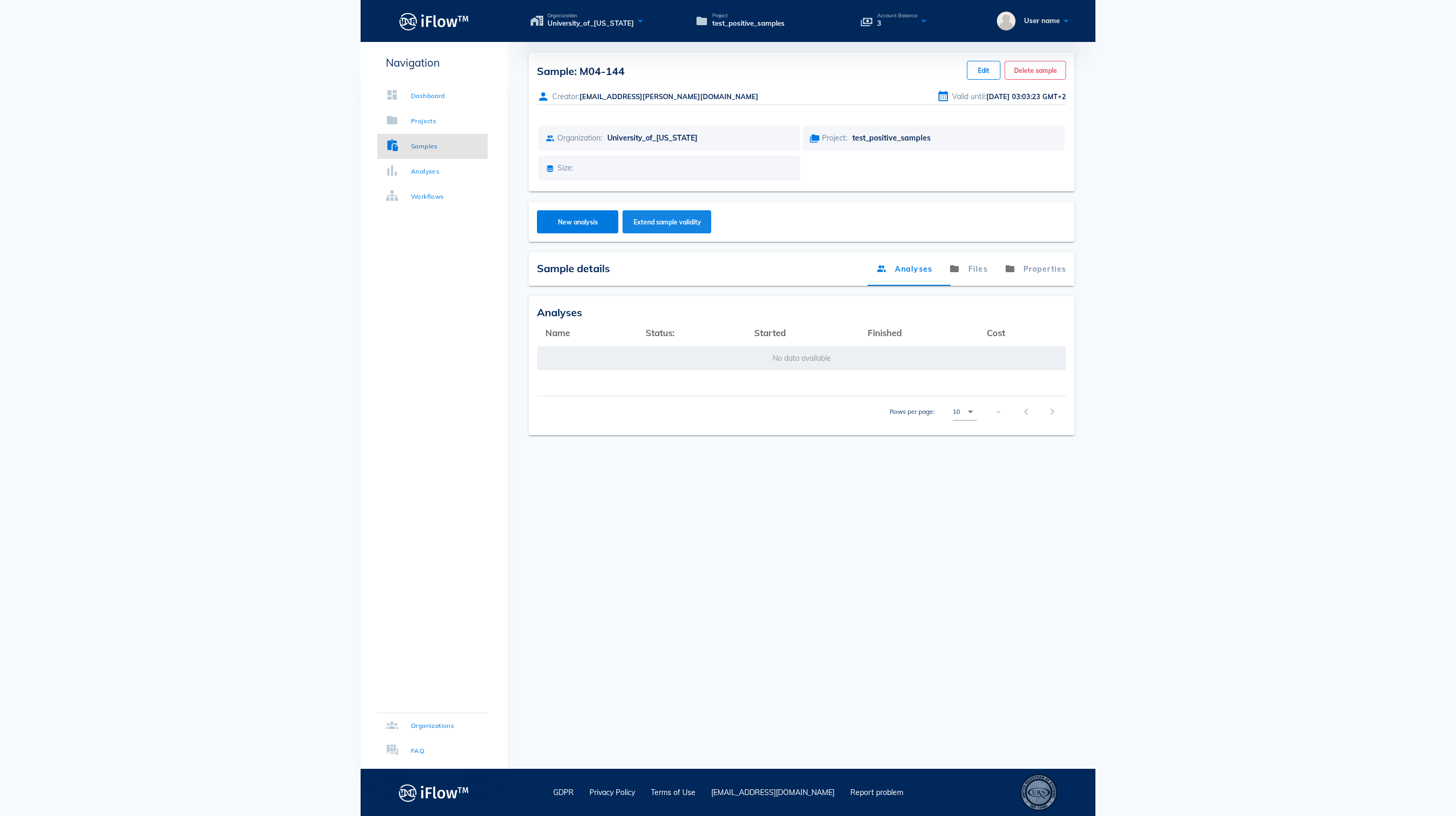
click at [698, 233] on button "Extend sample validity" at bounding box center [667, 222] width 89 height 23
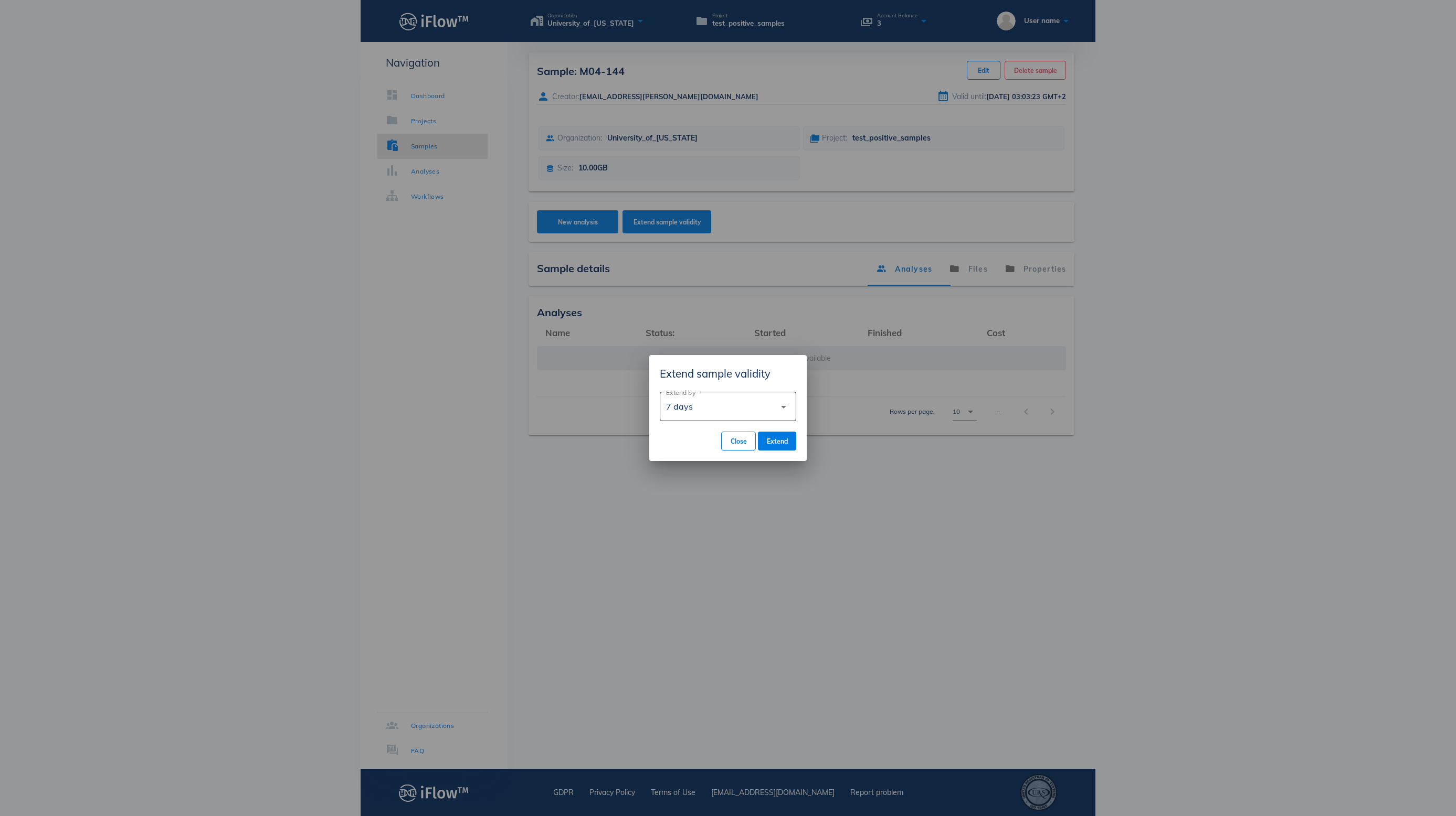
click at [751, 400] on div "7 days" at bounding box center [720, 406] width 109 height 25
click at [719, 489] on div "90 days" at bounding box center [728, 484] width 120 height 10
click at [766, 445] on span "Extend" at bounding box center [776, 441] width 21 height 8
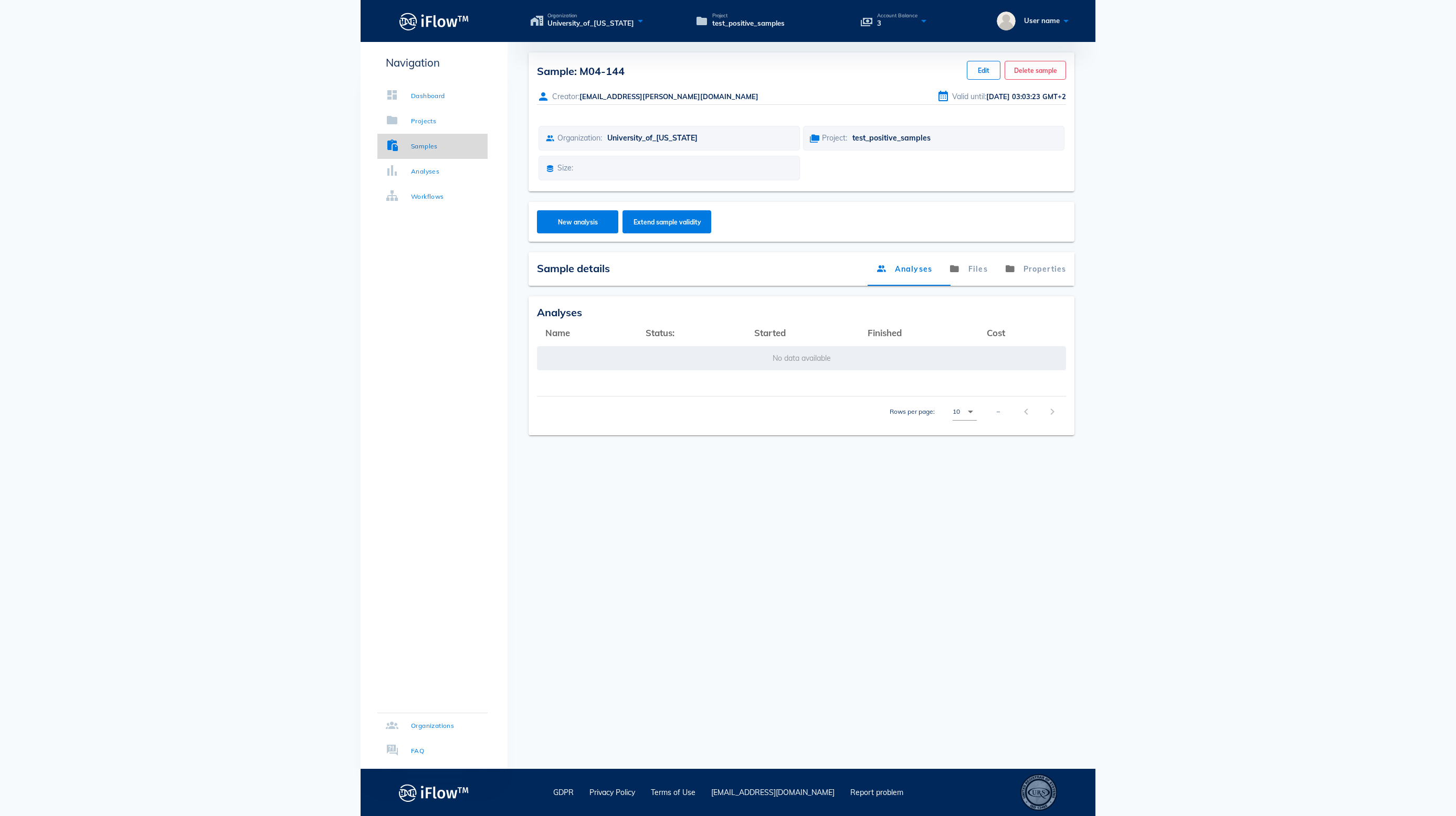
click at [438, 143] on div "Samples" at bounding box center [424, 146] width 27 height 10
